Goal: Task Accomplishment & Management: Manage account settings

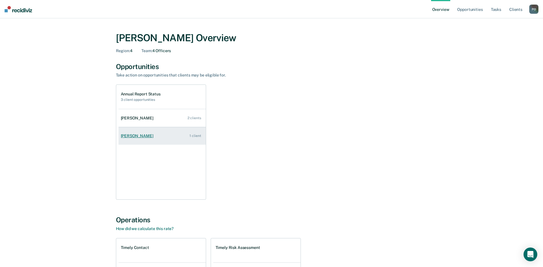
click at [130, 135] on div "[PERSON_NAME]" at bounding box center [138, 135] width 35 height 5
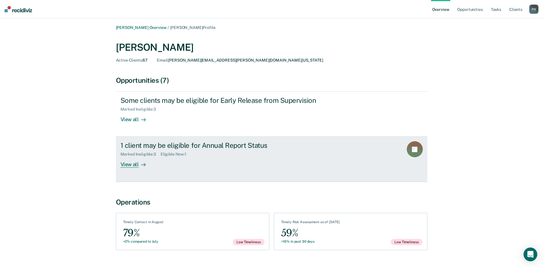
click at [127, 165] on div "View all" at bounding box center [136, 161] width 32 height 11
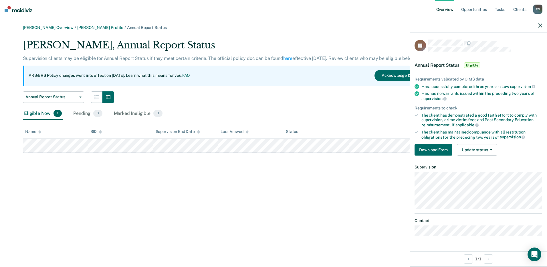
click at [364, 188] on div "[PERSON_NAME] Overview / [PERSON_NAME] Profile / Annual Report Status [PERSON_N…" at bounding box center [273, 136] width 533 height 223
click at [487, 149] on button "Update status" at bounding box center [477, 149] width 40 height 11
click at [488, 173] on button "Mark Ineligible" at bounding box center [484, 172] width 55 height 9
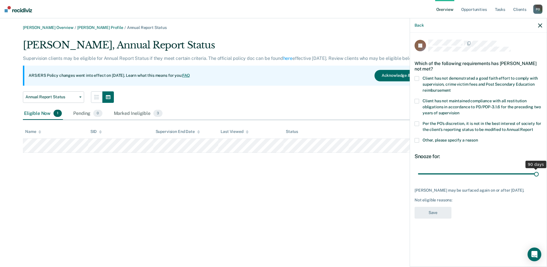
drag, startPoint x: 458, startPoint y: 172, endPoint x: 550, endPoint y: 170, distance: 92.4
type input "90"
click at [539, 170] on input "range" at bounding box center [478, 173] width 121 height 10
click at [417, 140] on span at bounding box center [416, 140] width 5 height 5
click at [478, 138] on input "Other, please specify a reason" at bounding box center [478, 138] width 0 height 0
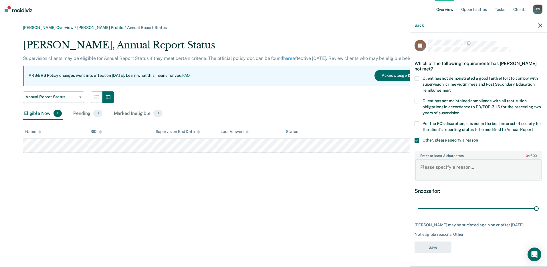
click at [432, 166] on textarea "Enter at least 3 characters 0 / 1600" at bounding box center [478, 169] width 126 height 21
type textarea "SNOP caseload"
click at [432, 243] on button "Save" at bounding box center [432, 247] width 37 height 12
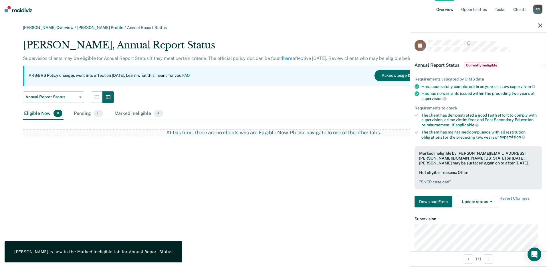
click at [239, 205] on div "[PERSON_NAME] Overview / [PERSON_NAME] Profile / Annual Report Status [PERSON_N…" at bounding box center [273, 136] width 533 height 223
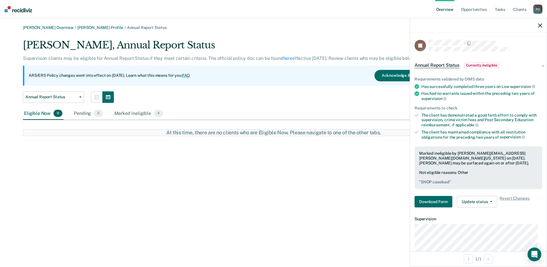
click at [116, 194] on div "[PERSON_NAME] Overview / [PERSON_NAME] Profile / Annual Report Status [PERSON_N…" at bounding box center [273, 136] width 533 height 223
